Goal: Find specific page/section: Find specific page/section

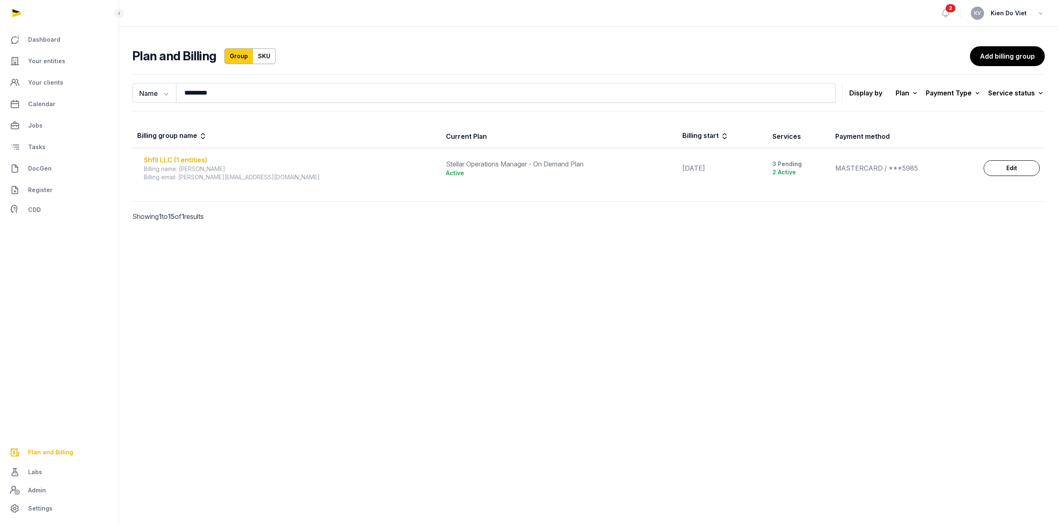
click at [182, 162] on div "Shfll LLC (1 entities)" at bounding box center [290, 160] width 292 height 10
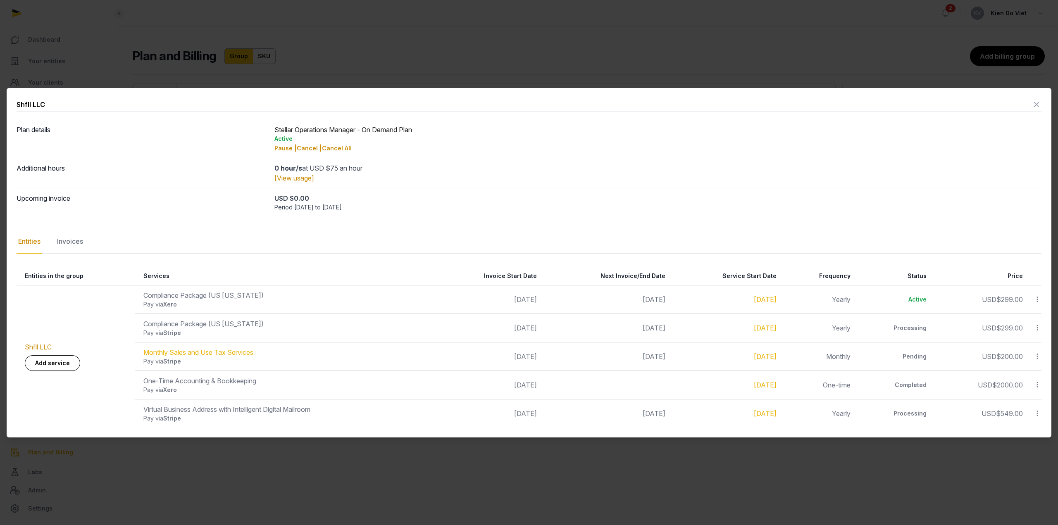
click at [1037, 104] on icon at bounding box center [1037, 104] width 10 height 13
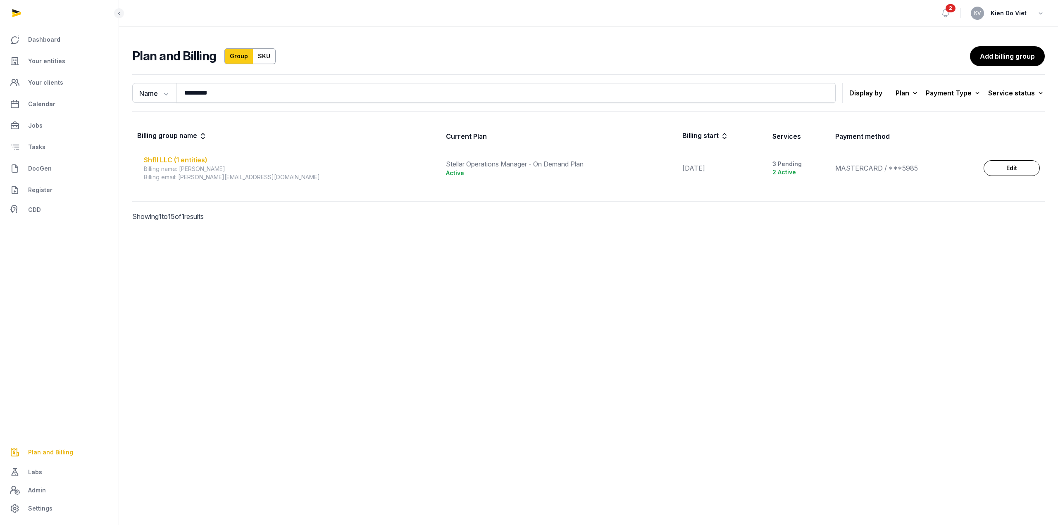
click at [171, 160] on div "Shfll LLC (1 entities)" at bounding box center [290, 160] width 292 height 10
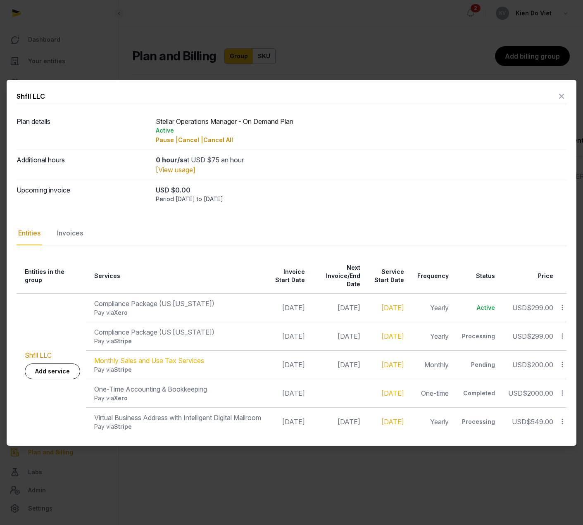
click at [561, 91] on icon at bounding box center [562, 96] width 10 height 13
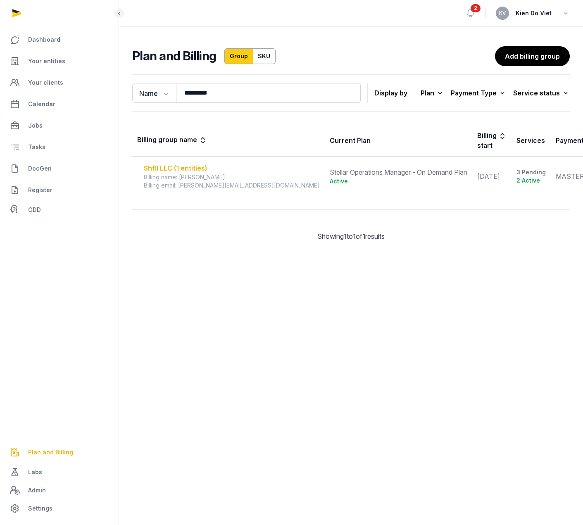
click at [177, 169] on div "Shfll LLC (1 entities)" at bounding box center [232, 168] width 176 height 10
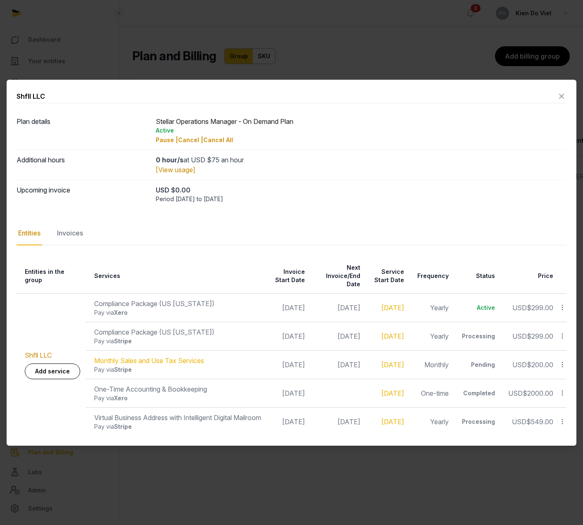
scroll to position [0, 25]
click at [67, 232] on div "Invoices" at bounding box center [69, 234] width 29 height 24
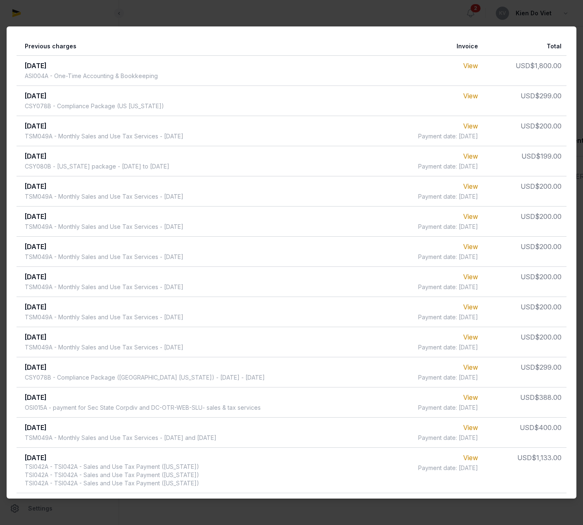
scroll to position [86, 0]
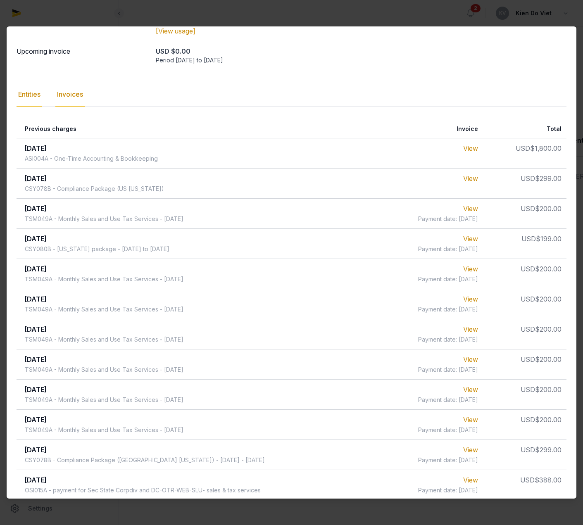
click at [29, 99] on div "Entities" at bounding box center [30, 95] width 26 height 24
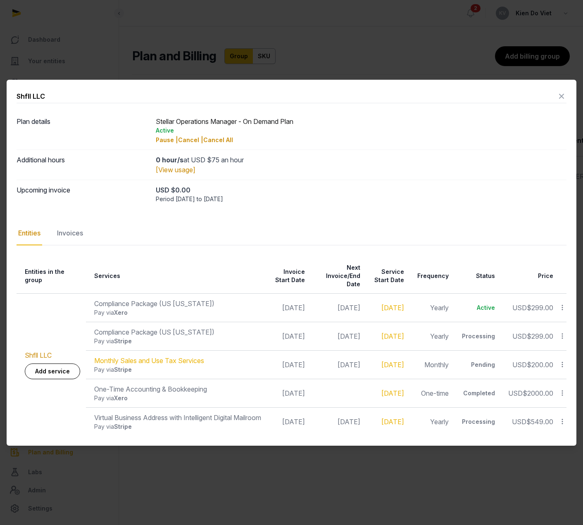
scroll to position [0, 0]
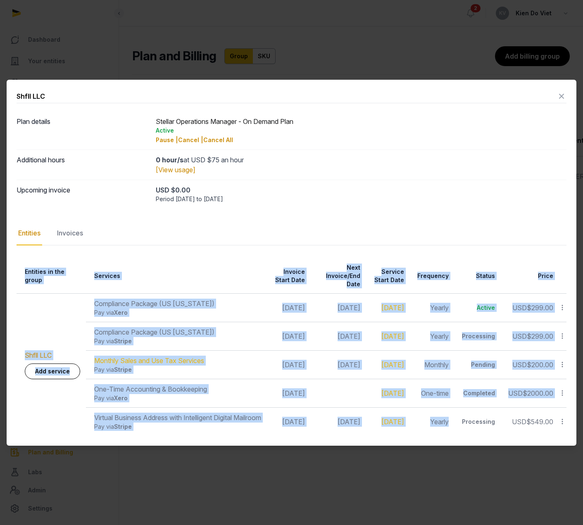
drag, startPoint x: 478, startPoint y: 432, endPoint x: 489, endPoint y: 434, distance: 10.8
click at [489, 434] on div "Entities in the group Services Invoice Start Date Next Invoice/End Date Service…" at bounding box center [292, 347] width 550 height 177
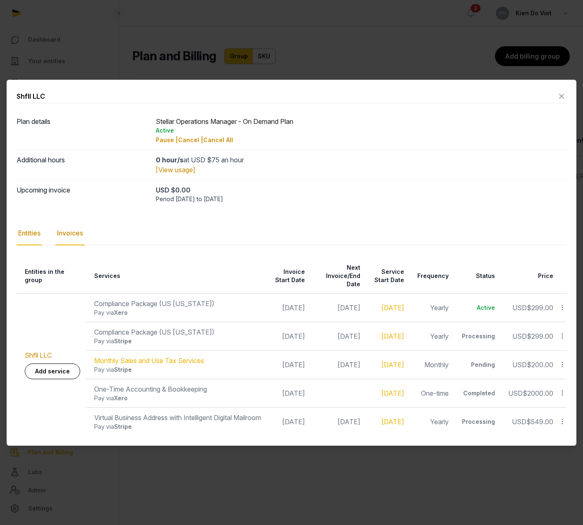
click at [74, 228] on div "Invoices" at bounding box center [69, 234] width 29 height 24
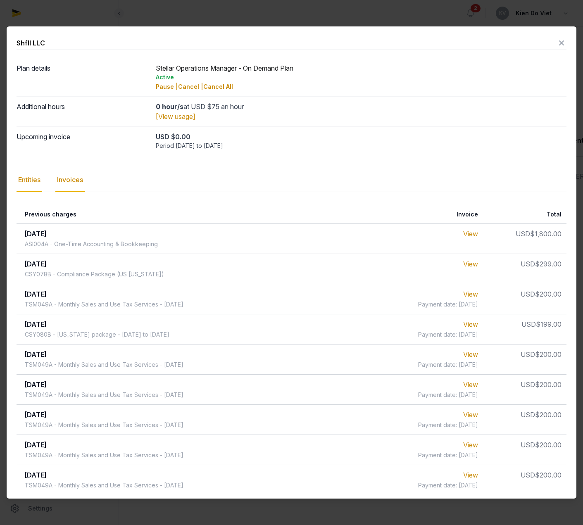
click at [18, 170] on div "Entities" at bounding box center [30, 180] width 26 height 24
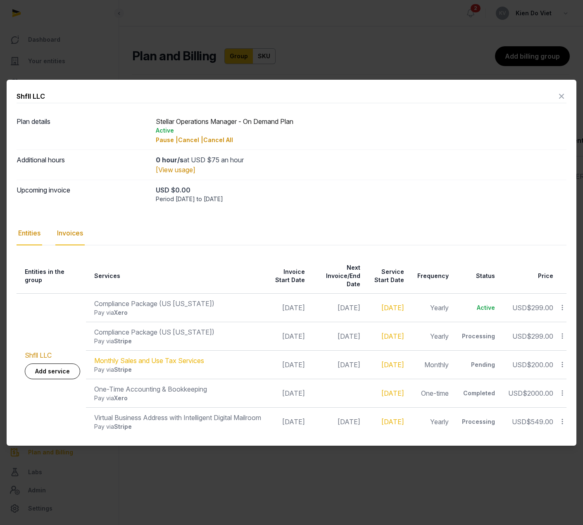
click at [73, 233] on div "Invoices" at bounding box center [69, 234] width 29 height 24
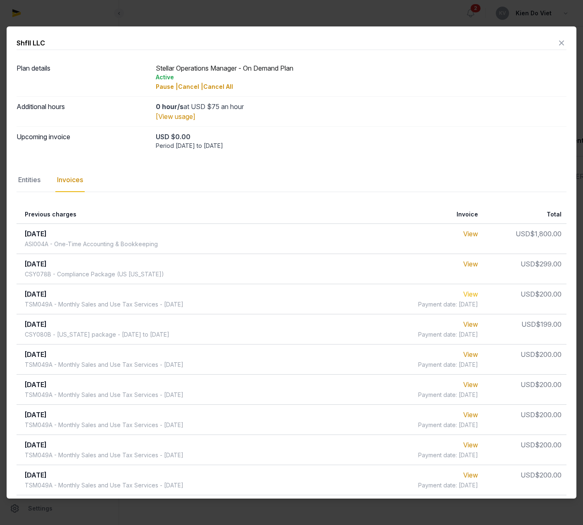
click at [471, 293] on link "View" at bounding box center [470, 294] width 15 height 8
click at [557, 42] on icon at bounding box center [562, 42] width 10 height 13
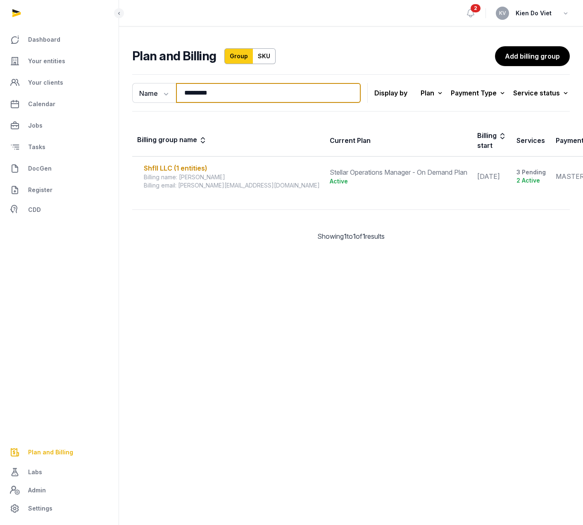
click at [241, 96] on input "*********" at bounding box center [268, 93] width 185 height 20
click at [185, 166] on div "Shfll LLC (1 entities)" at bounding box center [232, 168] width 176 height 10
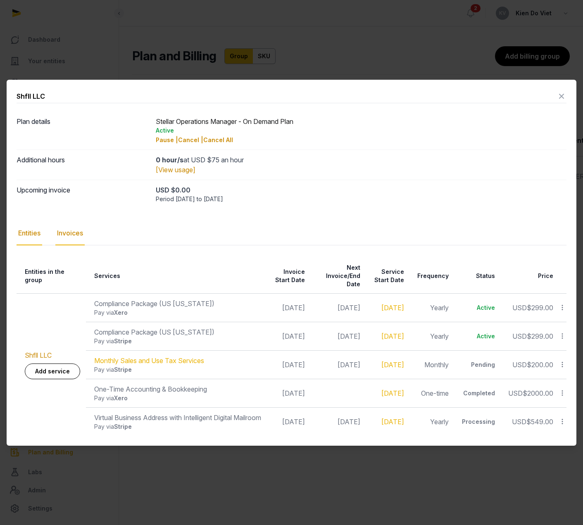
click at [72, 231] on div "Invoices" at bounding box center [69, 234] width 29 height 24
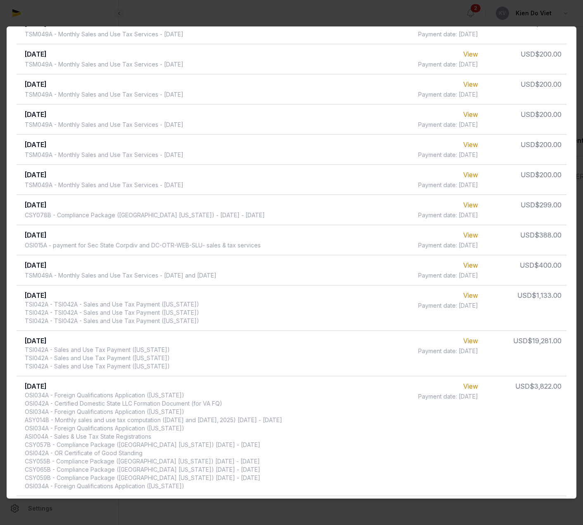
scroll to position [374, 0]
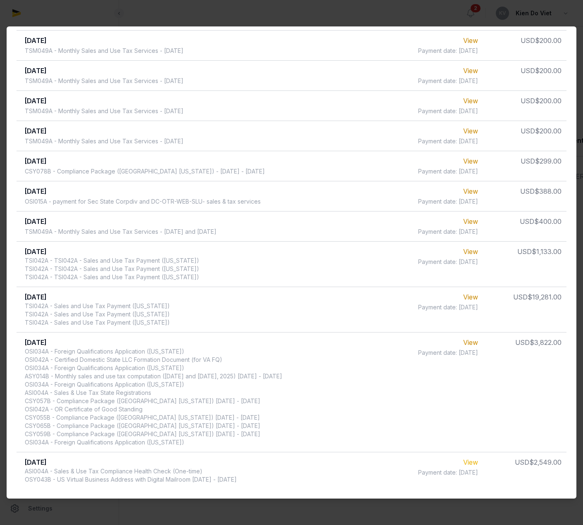
click at [465, 463] on link "View" at bounding box center [470, 462] width 15 height 8
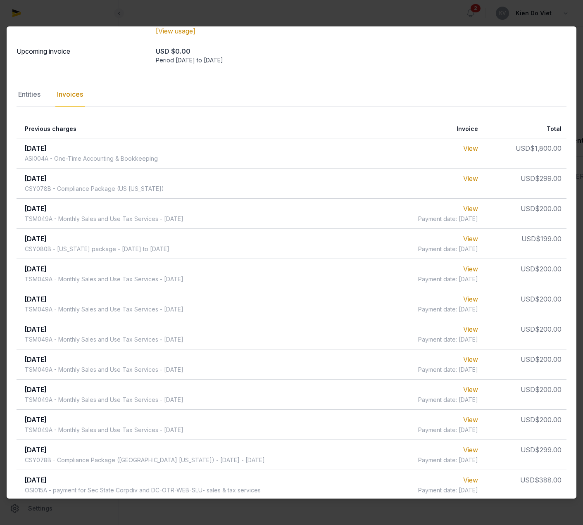
scroll to position [0, 0]
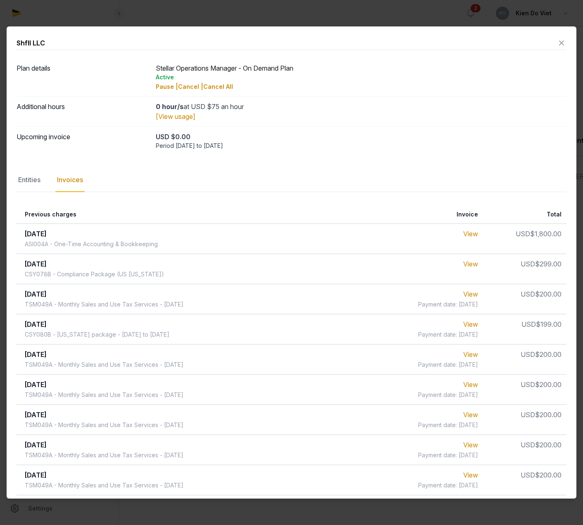
click at [46, 182] on nav "Entities Invoices" at bounding box center [292, 180] width 550 height 24
click at [29, 181] on div "Entities" at bounding box center [30, 180] width 26 height 24
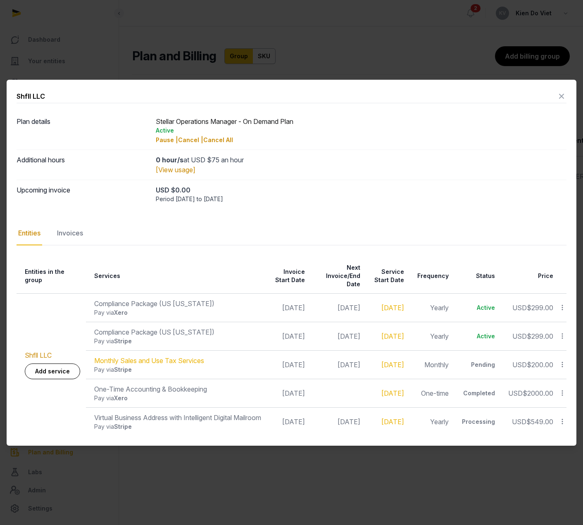
scroll to position [0, 25]
click at [565, 94] on icon at bounding box center [562, 96] width 10 height 13
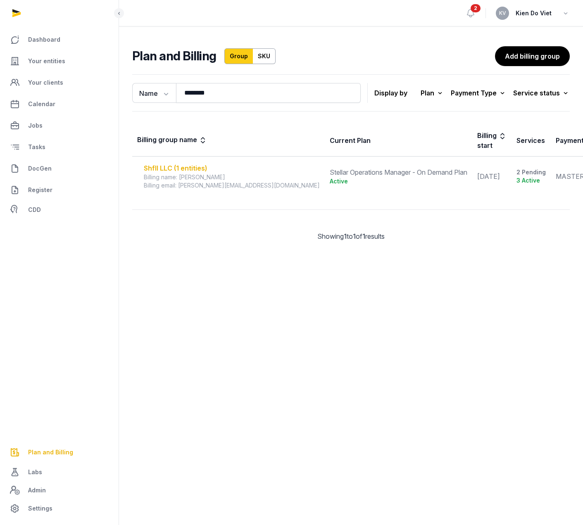
click at [176, 167] on div "Shfll LLC (1 entities)" at bounding box center [232, 168] width 176 height 10
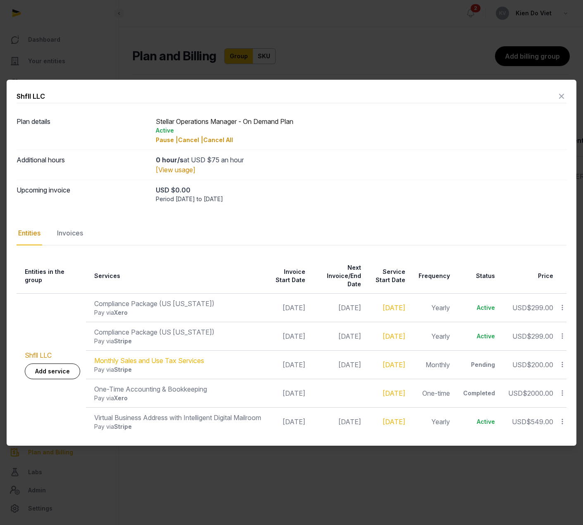
scroll to position [0, 25]
click at [563, 95] on icon at bounding box center [562, 96] width 10 height 13
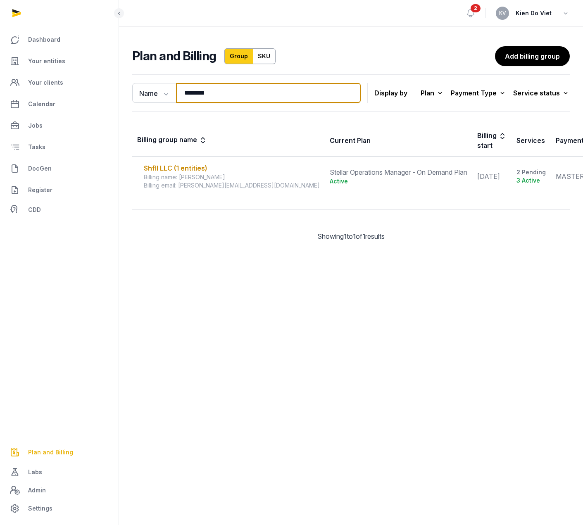
click at [198, 97] on input "********" at bounding box center [268, 93] width 185 height 20
paste input "search"
type input "******"
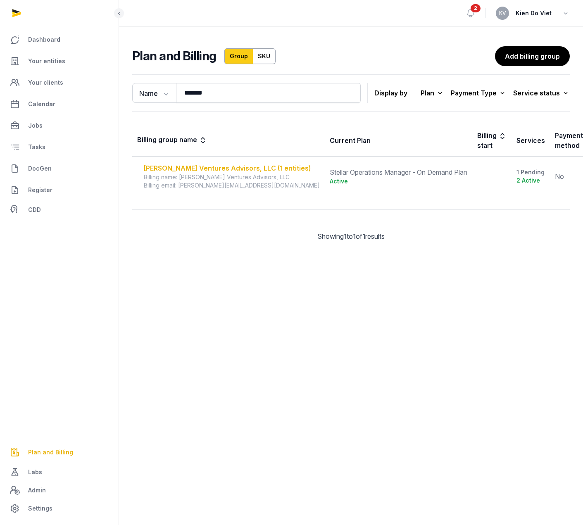
click at [228, 169] on div "[PERSON_NAME] Ventures Advisors, LLC (1 entities)" at bounding box center [232, 168] width 176 height 10
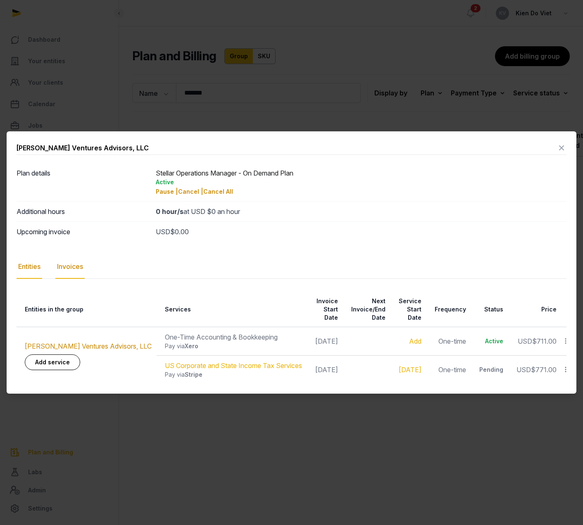
click at [77, 271] on div "Invoices" at bounding box center [69, 267] width 29 height 24
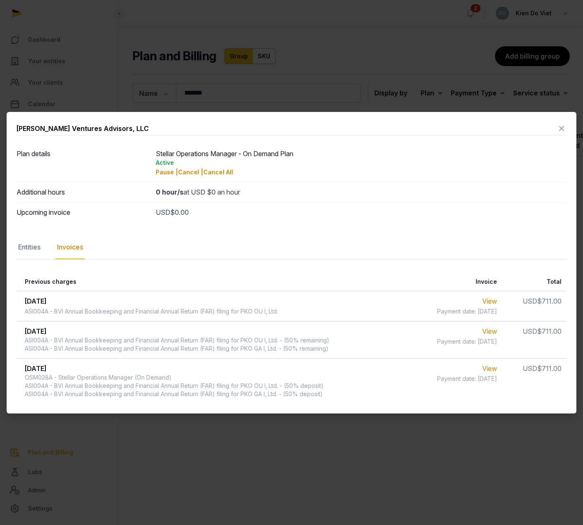
click at [38, 312] on div "ASI004A - BVI Annual Bookkeeping and Financial Annual Return (FAR) filing for P…" at bounding box center [151, 311] width 253 height 8
click at [34, 312] on div "ASI004A - BVI Annual Bookkeeping and Financial Annual Return (FAR) filing for P…" at bounding box center [151, 311] width 253 height 8
copy div "ASI004A"
